Goal: Task Accomplishment & Management: Use online tool/utility

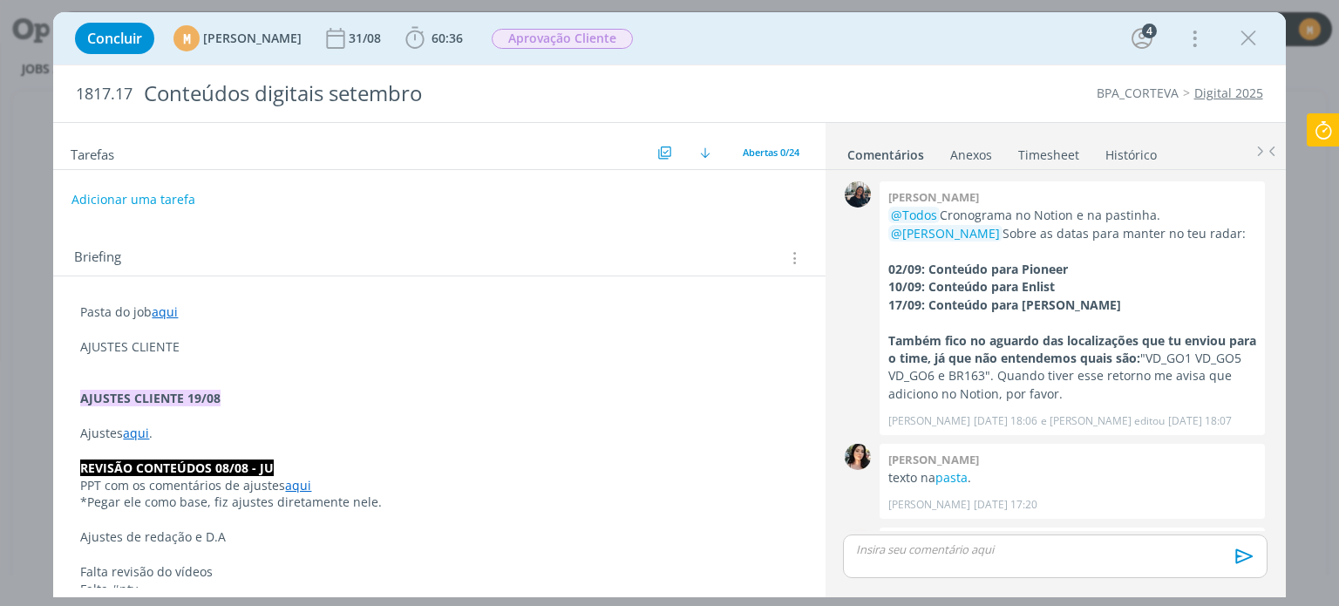
scroll to position [1109, 0]
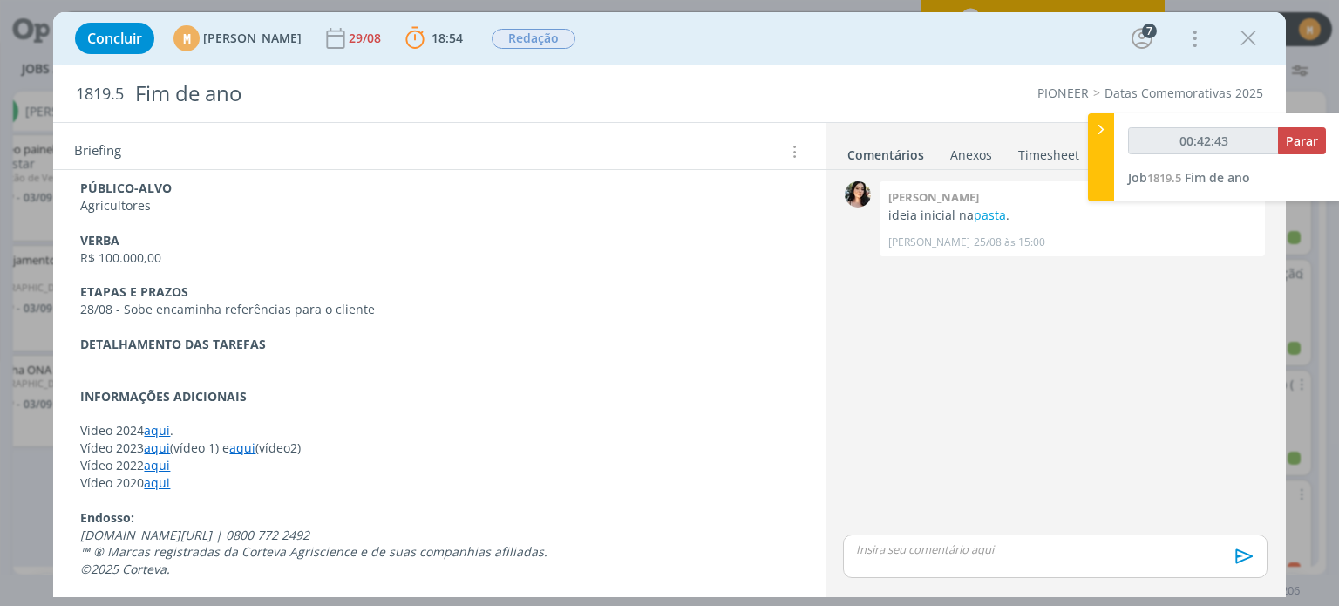
scroll to position [886, 0]
click at [158, 486] on link "aqui" at bounding box center [157, 480] width 26 height 17
click at [181, 505] on link "[URL][DOMAIN_NAME]" at bounding box center [194, 513] width 132 height 23
drag, startPoint x: 166, startPoint y: 463, endPoint x: 199, endPoint y: 492, distance: 44.4
click at [166, 464] on link "aqui" at bounding box center [158, 463] width 26 height 17
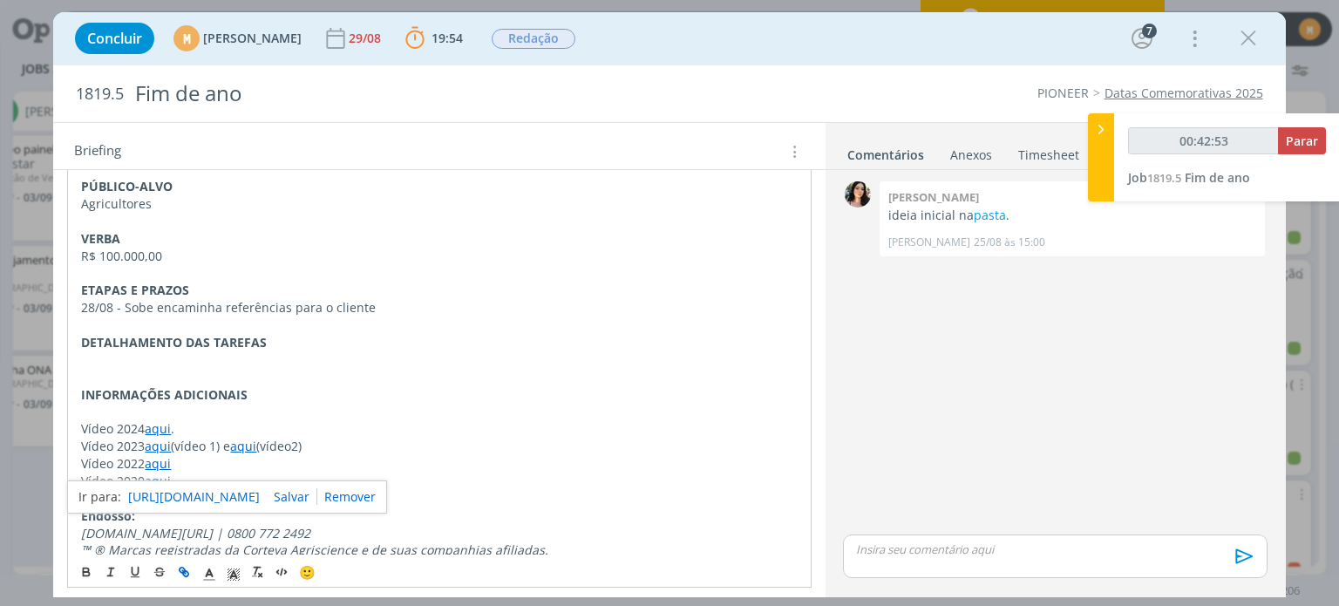
click at [199, 492] on link "[URL][DOMAIN_NAME]" at bounding box center [194, 497] width 132 height 23
click at [161, 440] on link "aqui" at bounding box center [158, 446] width 26 height 17
click at [187, 471] on link "[URL][DOMAIN_NAME]" at bounding box center [194, 479] width 132 height 23
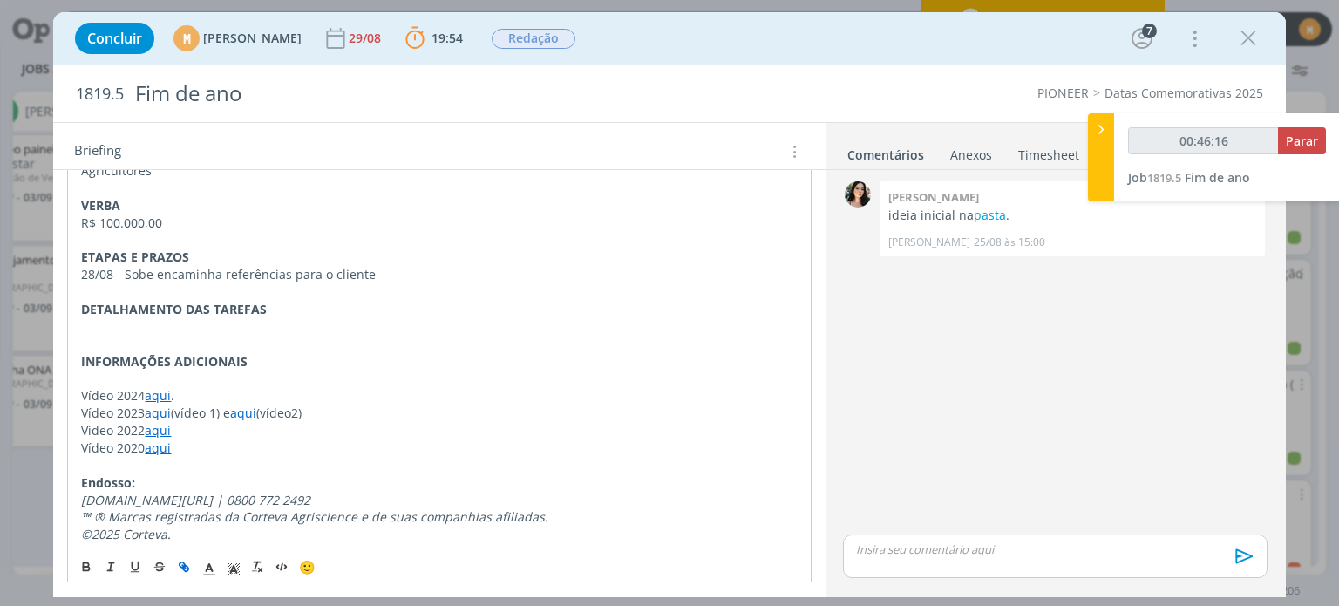
click at [256, 408] on link "aqui" at bounding box center [243, 412] width 26 height 17
click at [256, 411] on link "aqui" at bounding box center [243, 412] width 26 height 17
click at [264, 443] on link "[URL][DOMAIN_NAME]" at bounding box center [198, 446] width 132 height 23
type input "00:59:13"
click at [1300, 143] on span "Parar" at bounding box center [1302, 140] width 32 height 17
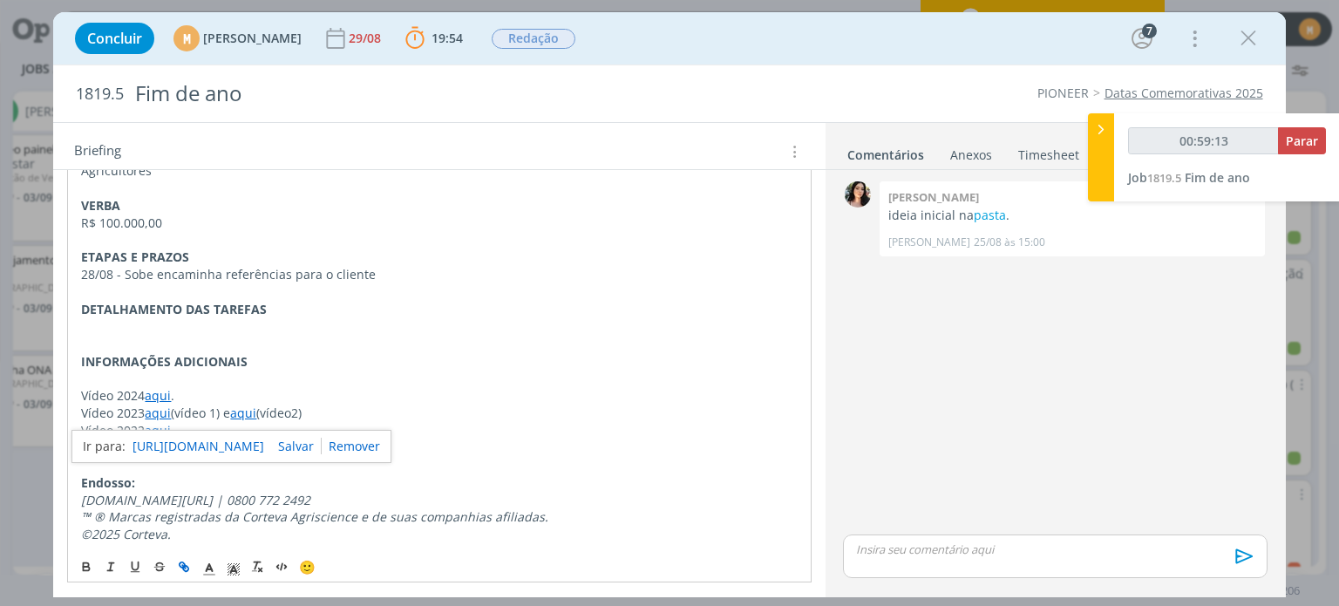
scroll to position [886, 0]
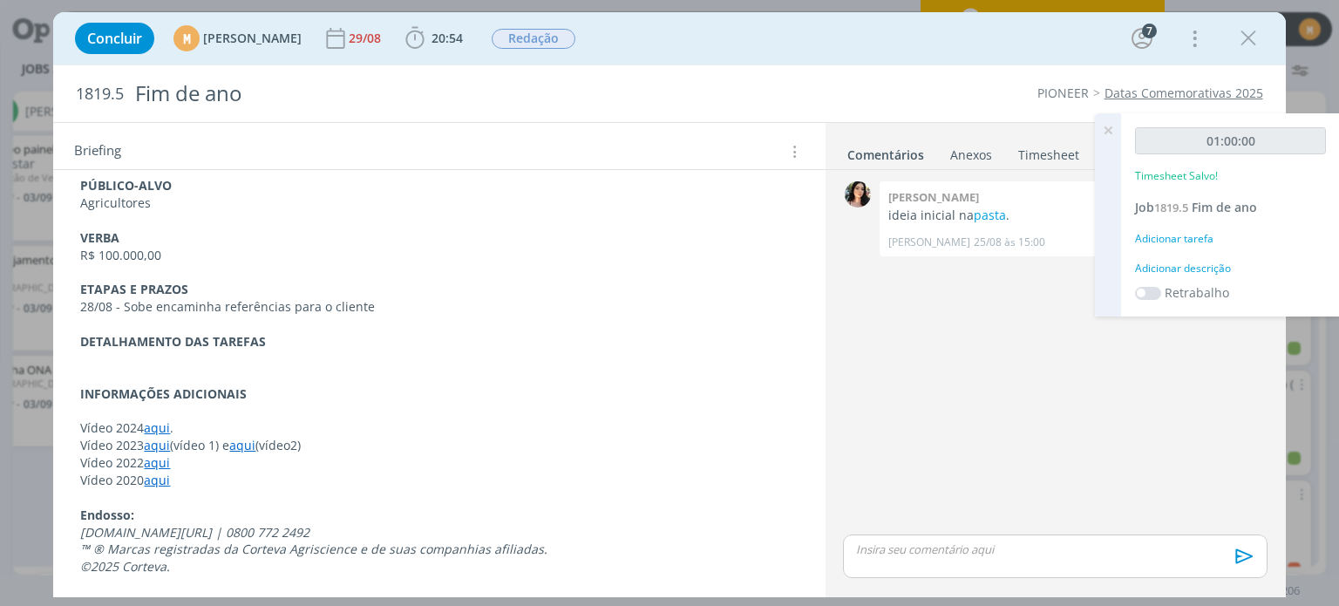
click at [1178, 268] on div "Adicionar descrição" at bounding box center [1230, 269] width 191 height 16
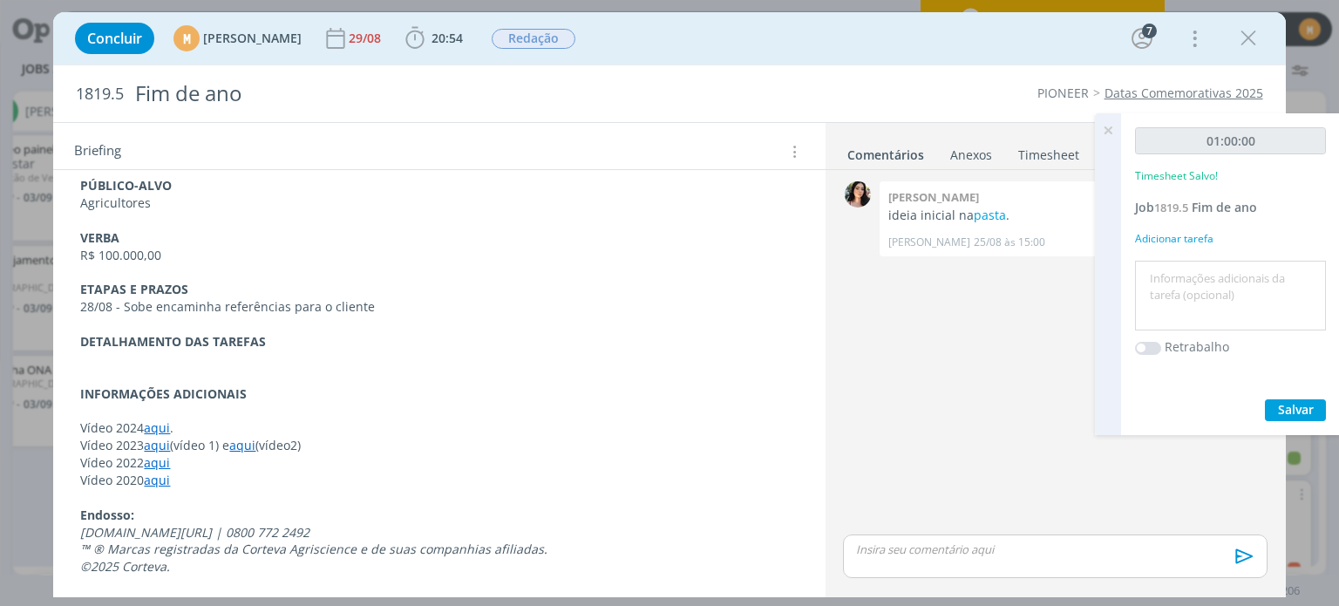
click at [1175, 289] on textarea at bounding box center [1230, 296] width 182 height 62
type textarea "Check equipe"
click at [1297, 407] on span "Salvar" at bounding box center [1296, 409] width 36 height 17
